Goal: Check status: Check status

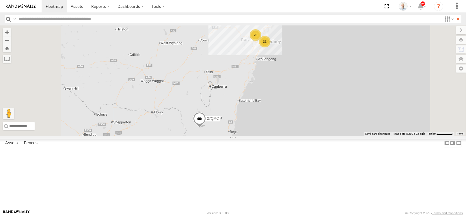
click at [261, 41] on div "23" at bounding box center [256, 35] width 12 height 12
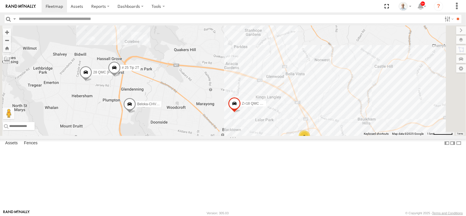
drag, startPoint x: 307, startPoint y: 178, endPoint x: 173, endPoint y: 114, distance: 148.3
click at [245, 135] on div "27QMC # KS75A # 25 Tip 2T 06QMC -Spare Beloka-CHV61N Z=18 QMC Written off 28 QM…" at bounding box center [233, 80] width 466 height 110
click at [92, 81] on span at bounding box center [85, 74] width 13 height 16
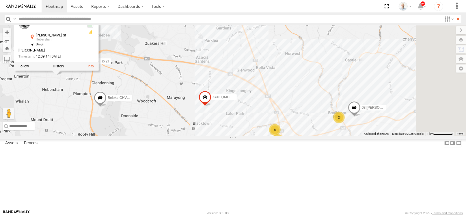
drag, startPoint x: 247, startPoint y: 133, endPoint x: 220, endPoint y: 129, distance: 27.1
click at [220, 129] on div "27QMC # KS75A # 25 Tip 2T 06QMC -Spare Beloka-CHV61N Z=18 QMC Written off 28 QM…" at bounding box center [233, 80] width 466 height 110
click at [281, 135] on div "8" at bounding box center [275, 129] width 12 height 12
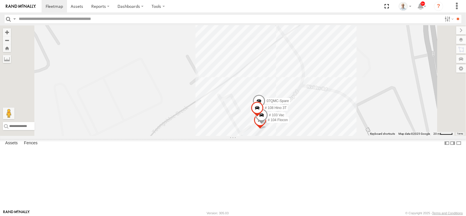
drag, startPoint x: 368, startPoint y: 174, endPoint x: 322, endPoint y: 132, distance: 62.3
click at [322, 132] on div "27QMC # KS75A # 25 Tip 2T 06QMC -Spare Beloka-CHV61N Z=18 QMC Written off 28 QM…" at bounding box center [233, 80] width 466 height 110
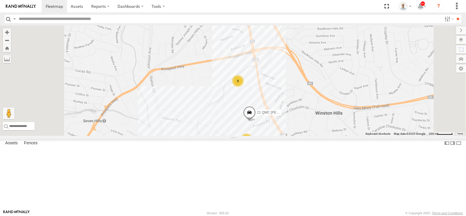
click at [252, 145] on div "7" at bounding box center [247, 139] width 12 height 12
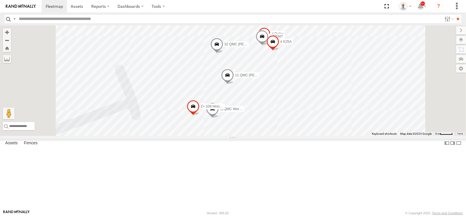
click at [234, 84] on span at bounding box center [227, 77] width 13 height 16
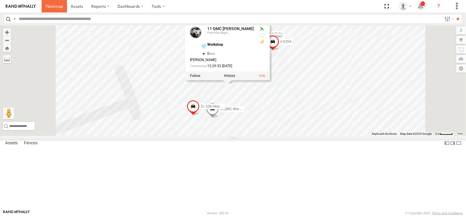
click at [57, 8] on span at bounding box center [54, 5] width 17 height 5
